Goal: Task Accomplishment & Management: Use online tool/utility

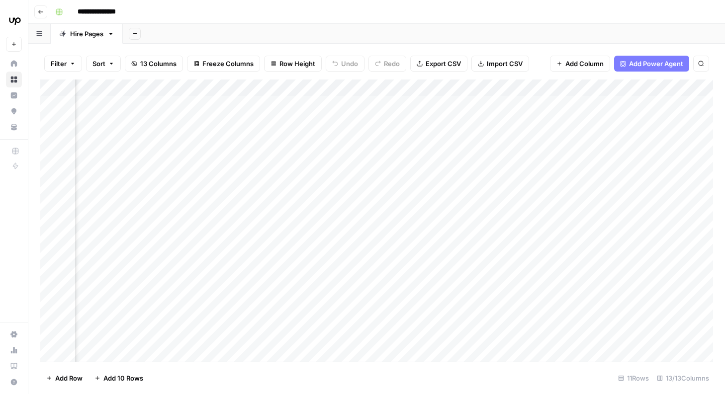
scroll to position [0, 690]
click at [635, 130] on div "Add Column" at bounding box center [376, 221] width 672 height 282
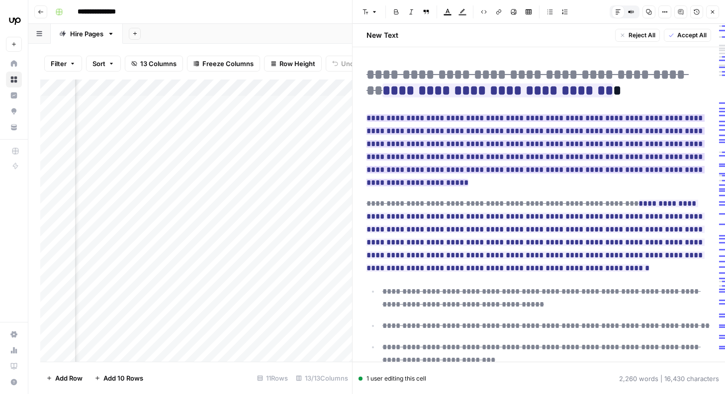
click at [630, 122] on ins "**********" at bounding box center [535, 150] width 338 height 72
click at [634, 155] on ins "**********" at bounding box center [535, 150] width 338 height 72
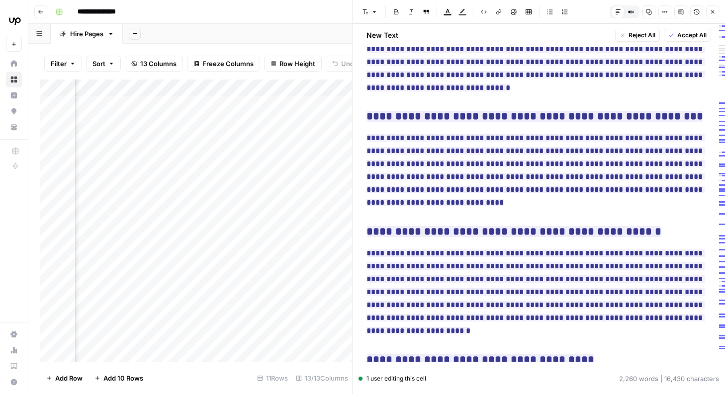
scroll to position [3320, 0]
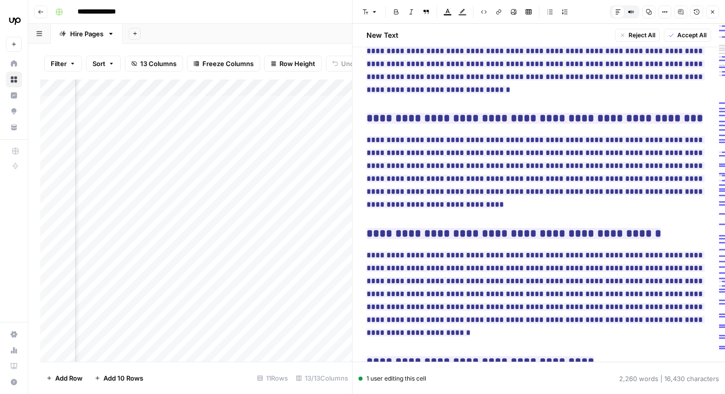
click at [284, 31] on div "Add Sheet" at bounding box center [424, 34] width 602 height 20
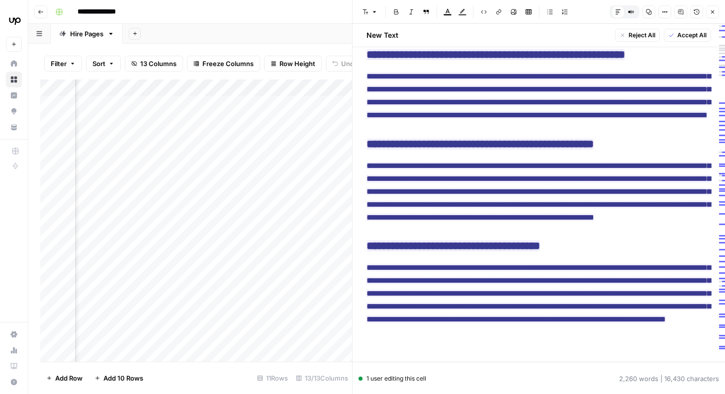
click at [712, 9] on icon "button" at bounding box center [712, 12] width 6 height 6
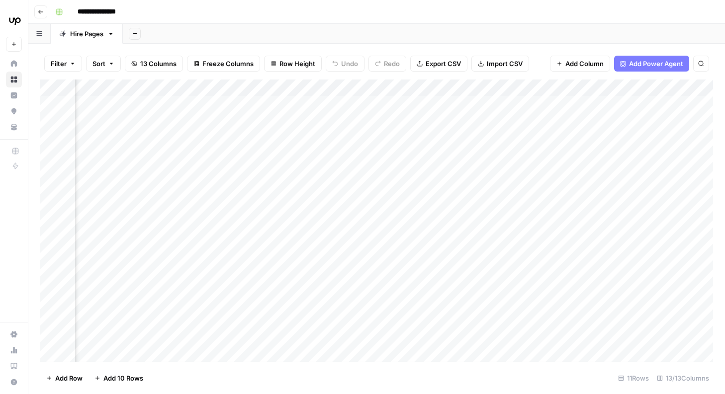
scroll to position [0, 417]
click at [369, 130] on div "Add Column" at bounding box center [376, 221] width 672 height 282
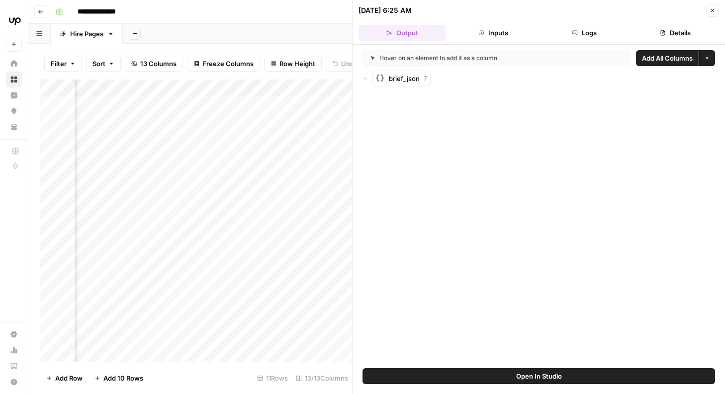
click at [710, 12] on icon "button" at bounding box center [712, 10] width 6 height 6
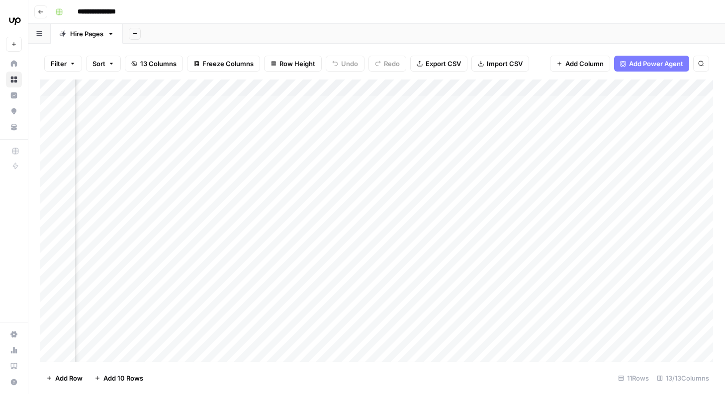
scroll to position [0, 537]
click at [529, 131] on div "Add Column" at bounding box center [376, 221] width 672 height 282
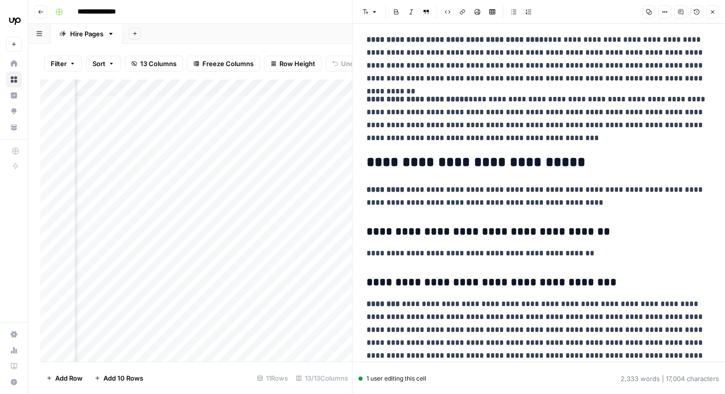
scroll to position [2289, 0]
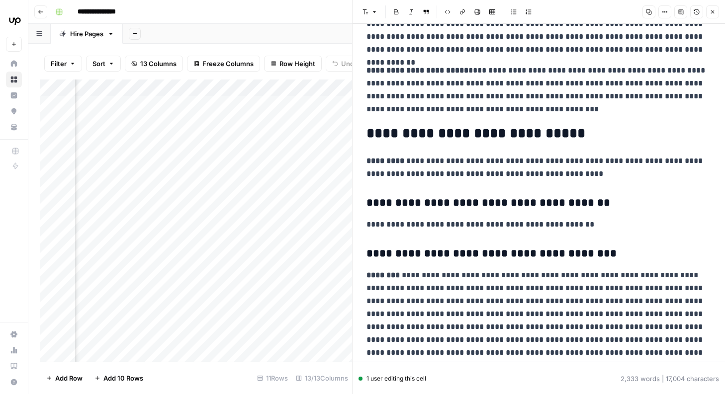
click at [712, 16] on button "Close" at bounding box center [712, 11] width 13 height 13
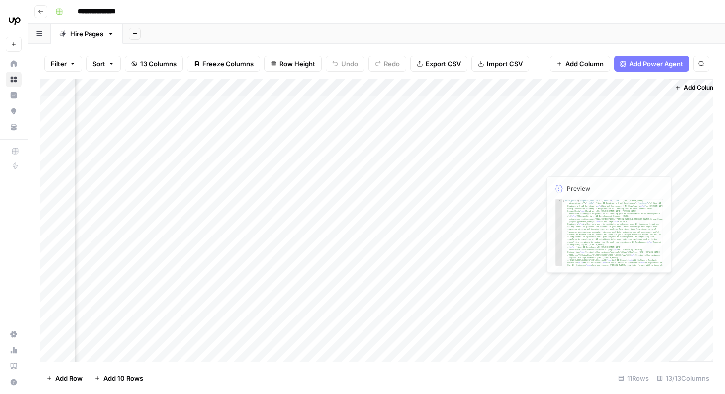
scroll to position [0, 690]
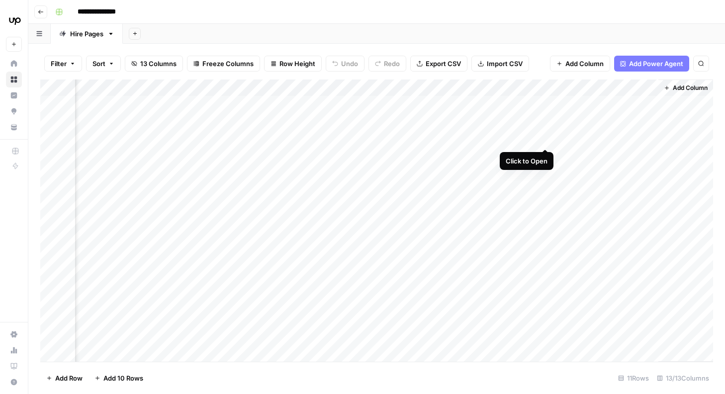
click at [544, 130] on div "Add Column" at bounding box center [376, 221] width 672 height 282
